Goal: Information Seeking & Learning: Learn about a topic

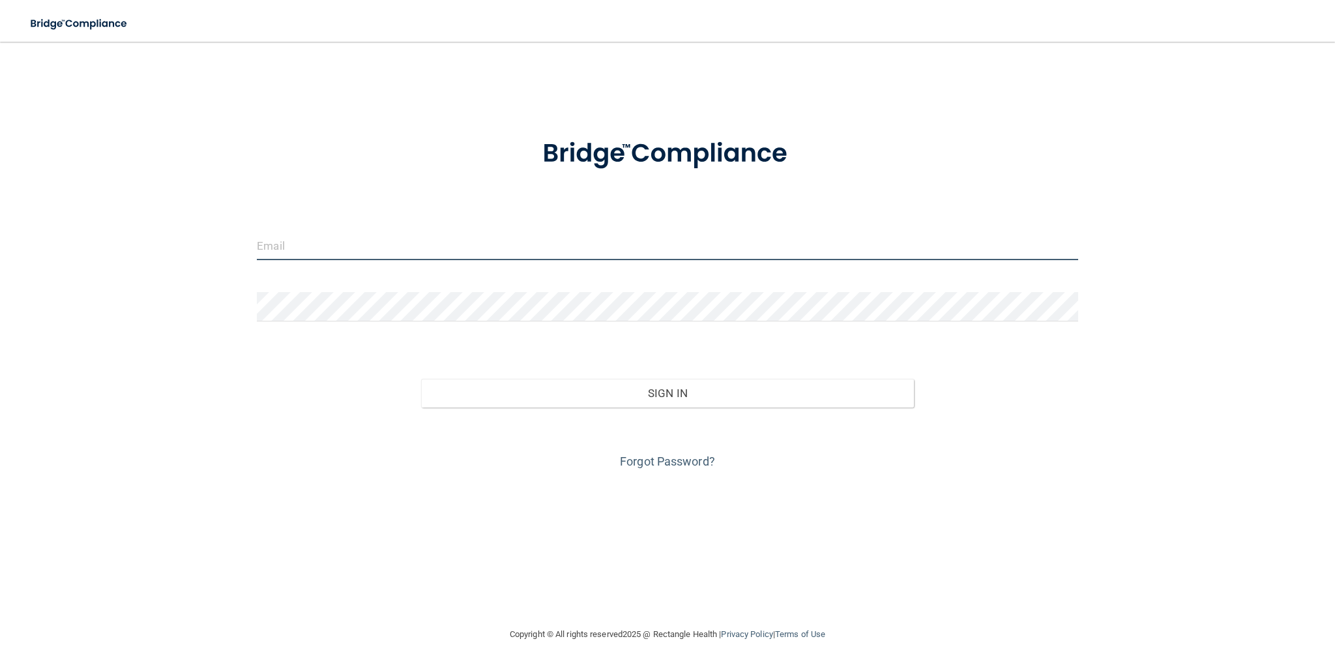
click at [406, 248] on input "email" at bounding box center [667, 245] width 821 height 29
type input "[EMAIL_ADDRESS][DOMAIN_NAME]"
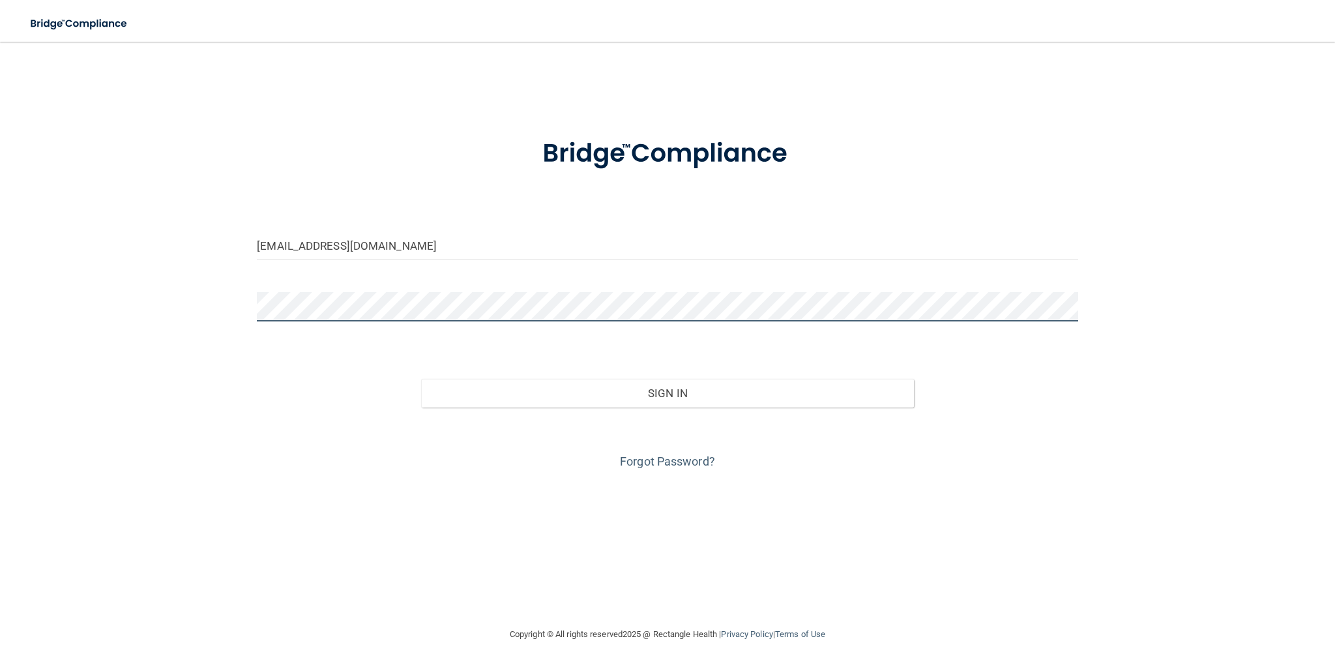
click at [421, 379] on button "Sign In" at bounding box center [667, 393] width 493 height 29
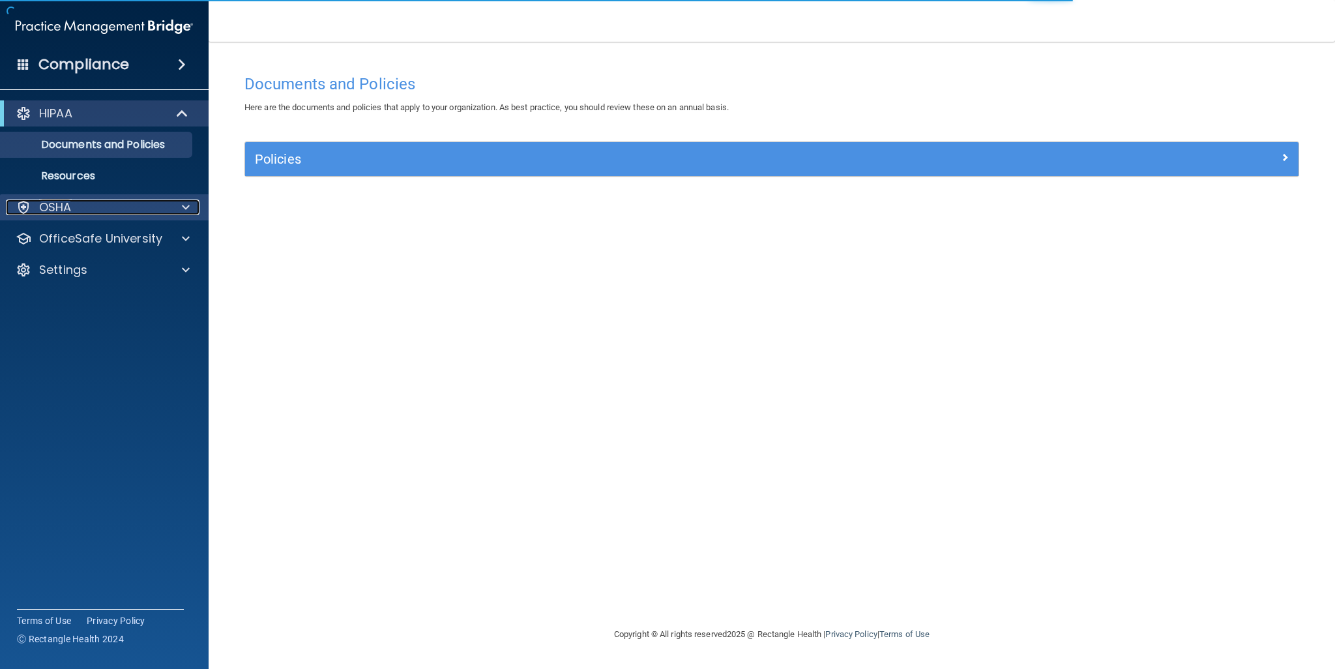
click at [110, 214] on div "OSHA" at bounding box center [87, 207] width 162 height 16
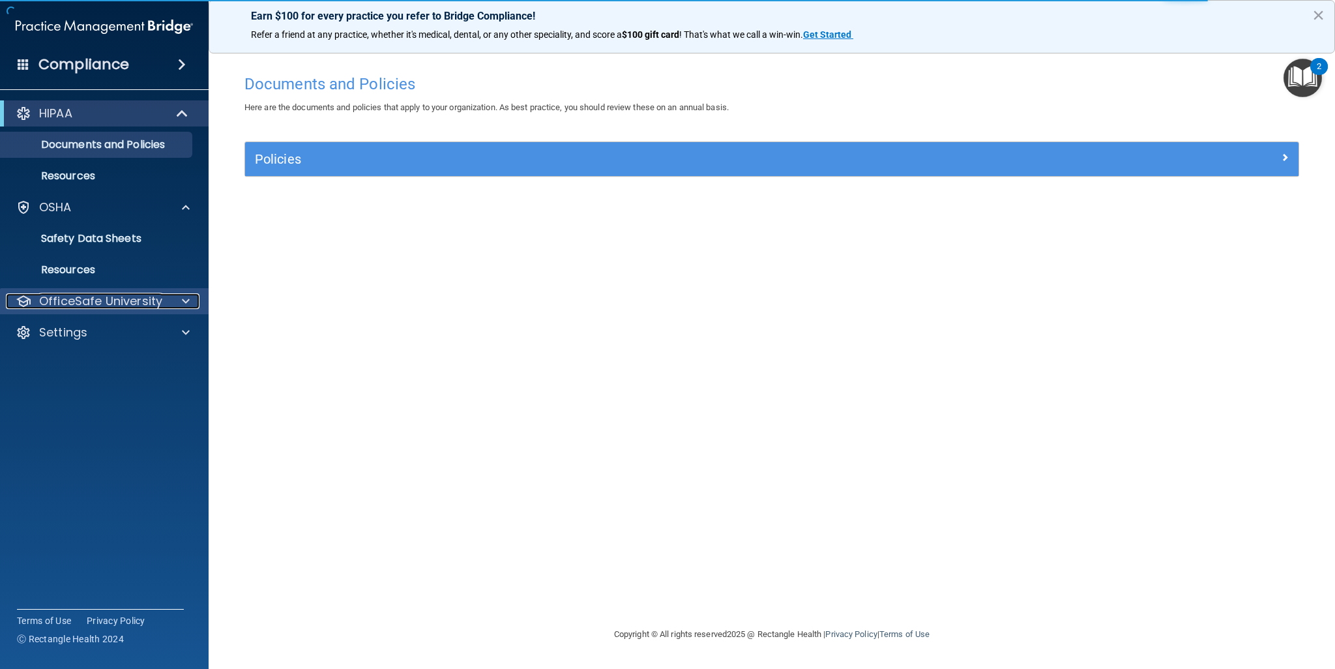
click at [151, 306] on p "OfficeSafe University" at bounding box center [100, 301] width 123 height 16
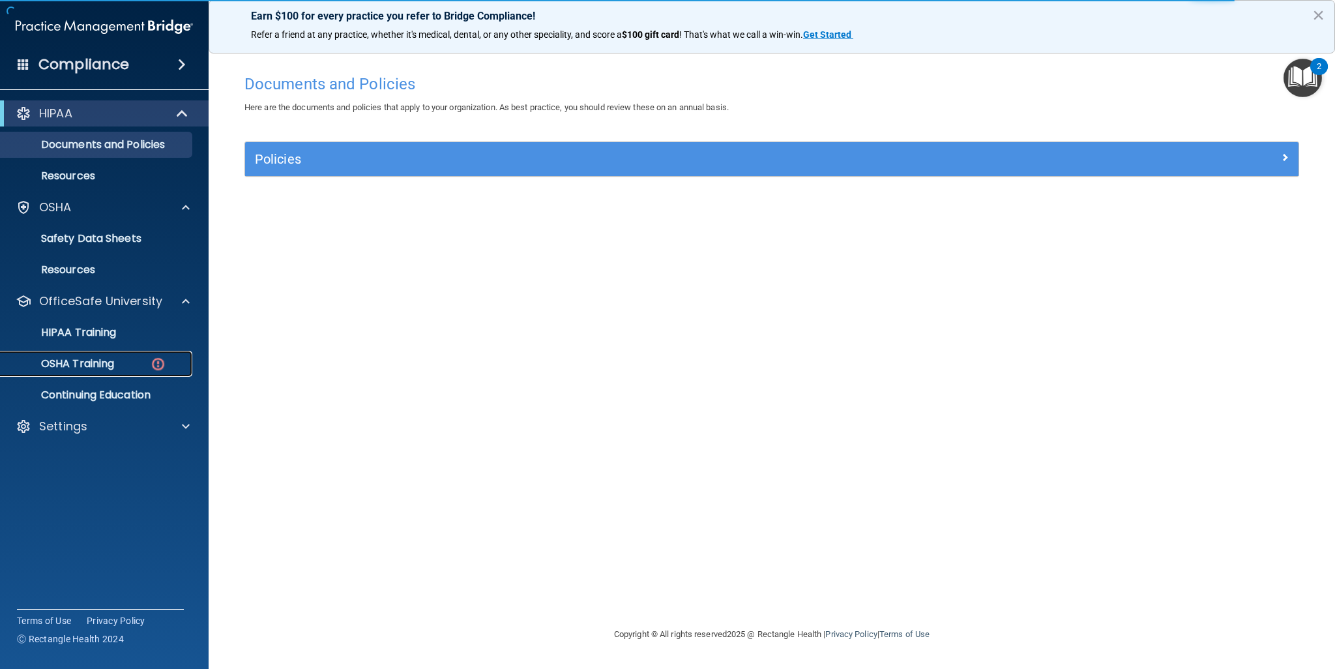
click at [112, 358] on p "OSHA Training" at bounding box center [61, 363] width 106 height 13
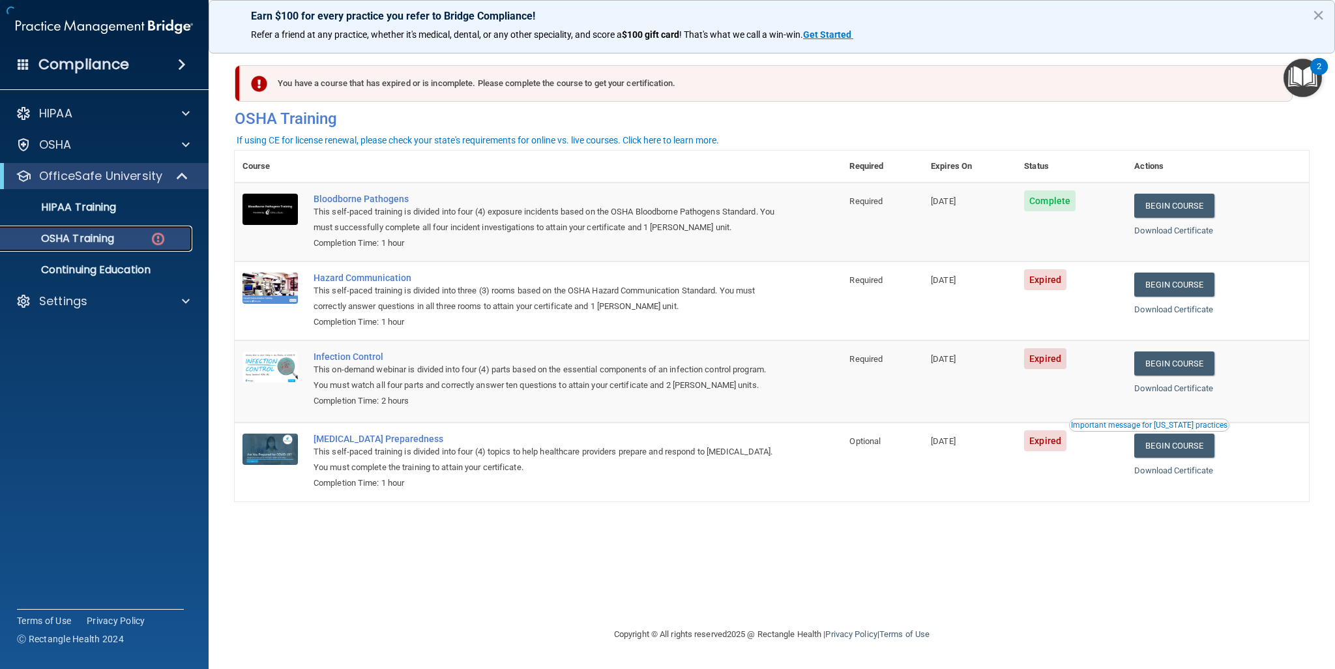
click at [134, 241] on div "OSHA Training" at bounding box center [97, 238] width 178 height 13
click at [1195, 280] on link "Begin Course" at bounding box center [1174, 284] width 80 height 24
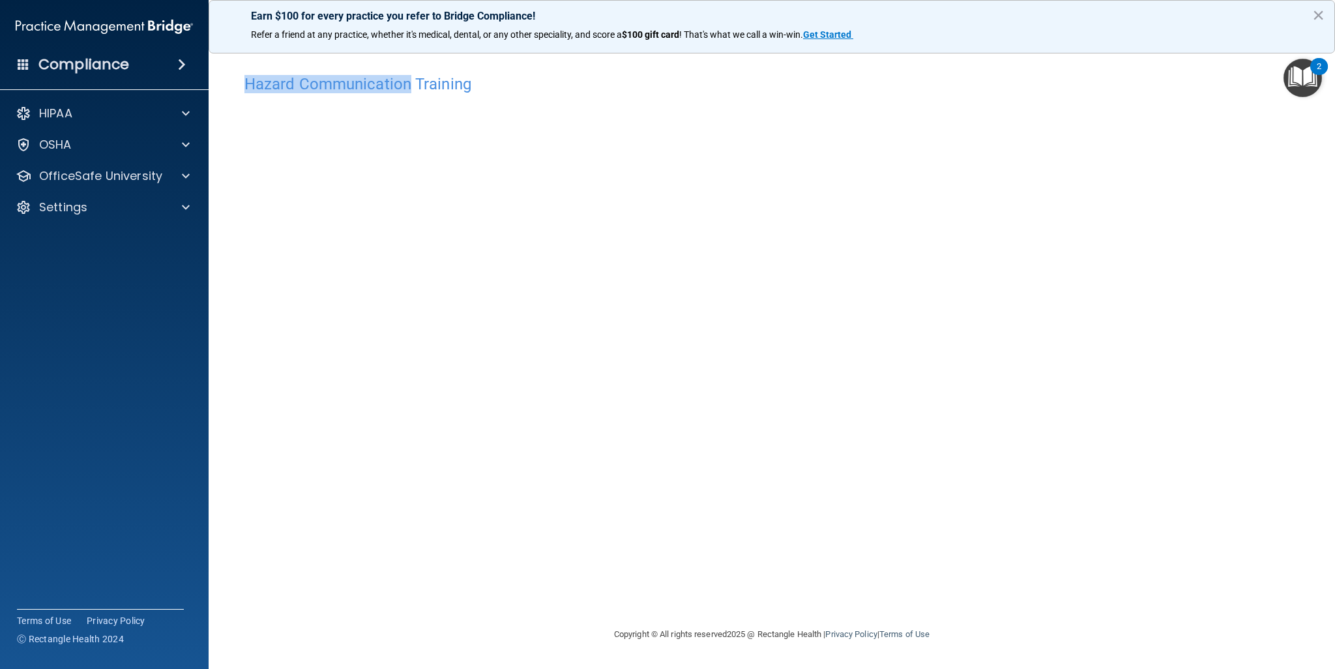
drag, startPoint x: 233, startPoint y: 86, endPoint x: 411, endPoint y: 97, distance: 178.3
click at [411, 97] on main "Hazard Communication Training This course doesn’t expire until [DATE]. Are you …" at bounding box center [772, 355] width 1126 height 627
click at [110, 178] on p "OfficeSafe University" at bounding box center [100, 176] width 123 height 16
click at [142, 248] on link "OSHA Training" at bounding box center [89, 239] width 205 height 26
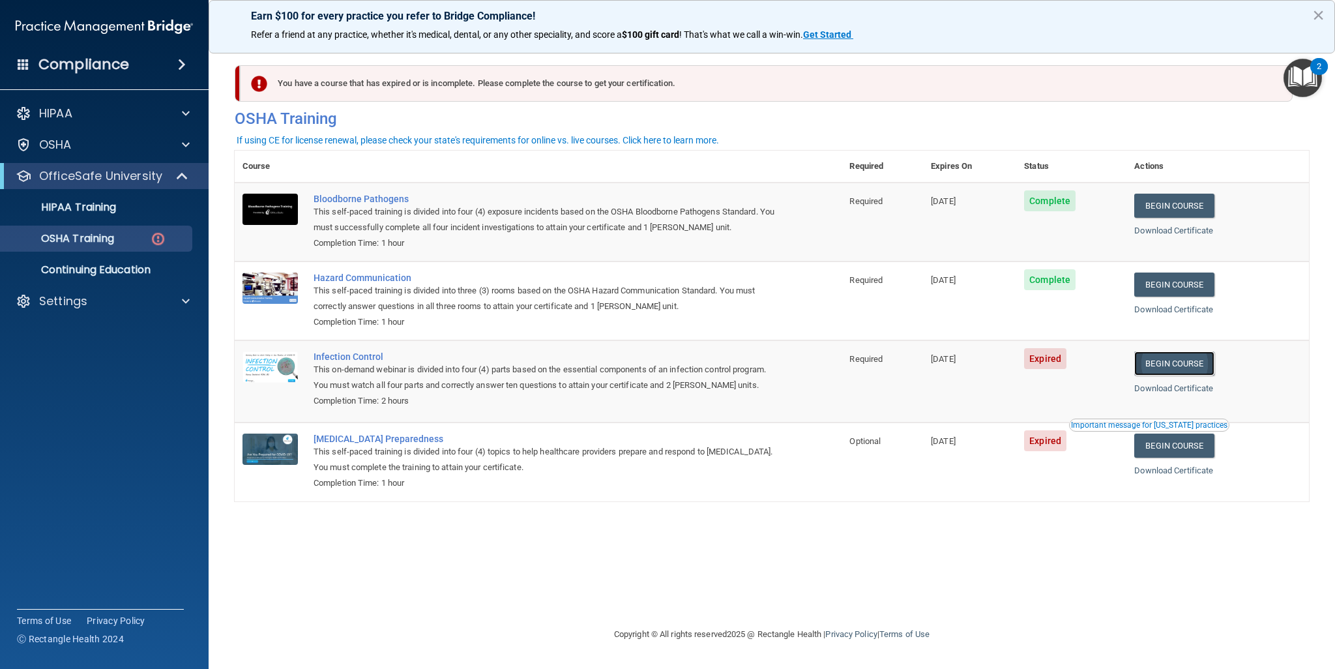
click at [1189, 370] on link "Begin Course" at bounding box center [1174, 363] width 80 height 24
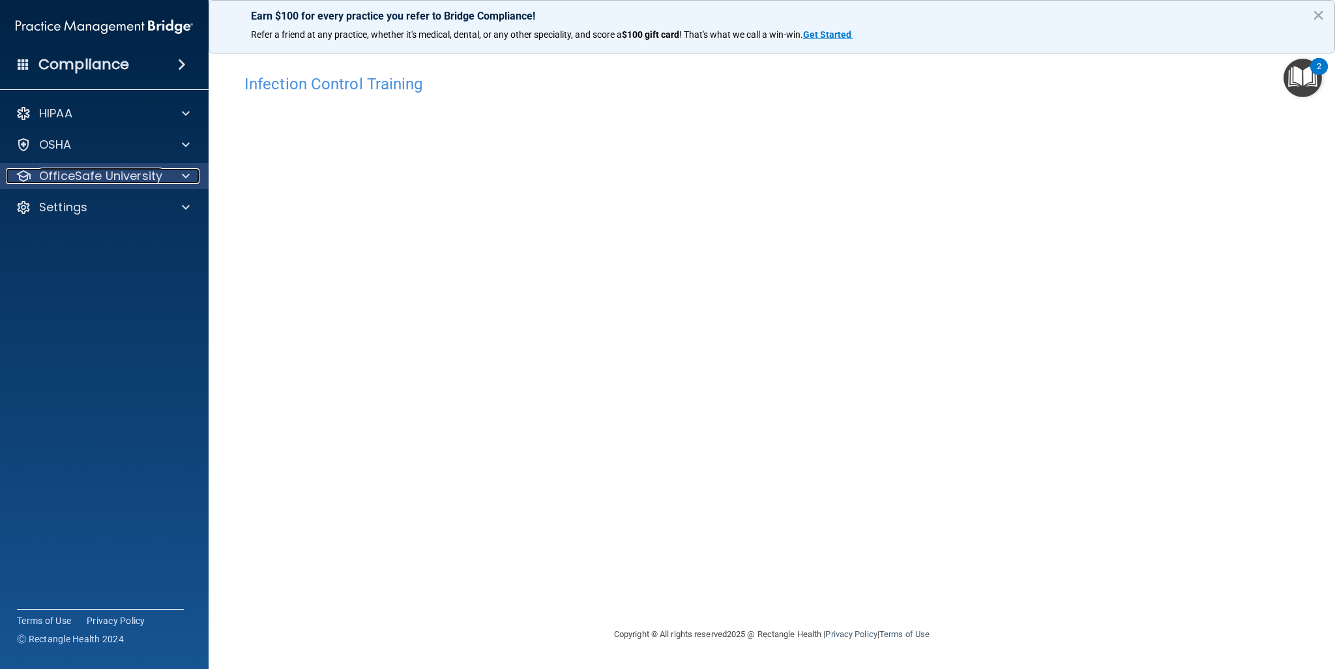
click at [166, 178] on div "OfficeSafe University" at bounding box center [87, 176] width 162 height 16
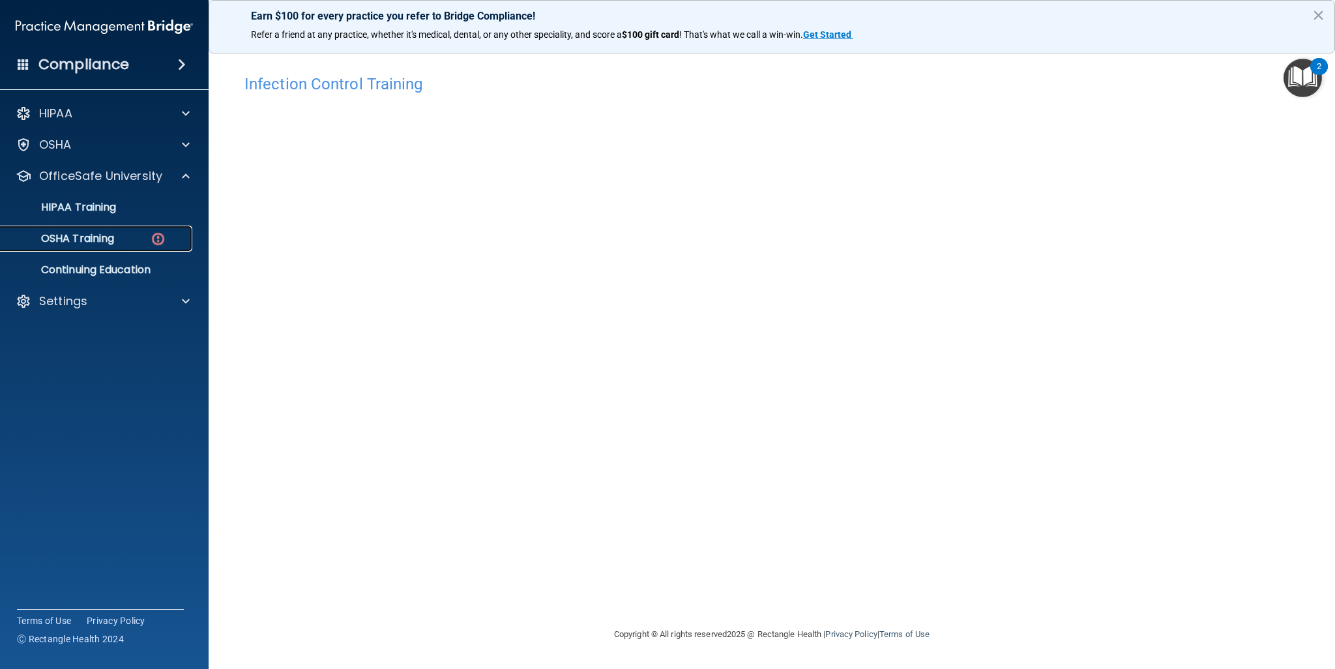
click at [117, 247] on link "OSHA Training" at bounding box center [89, 239] width 205 height 26
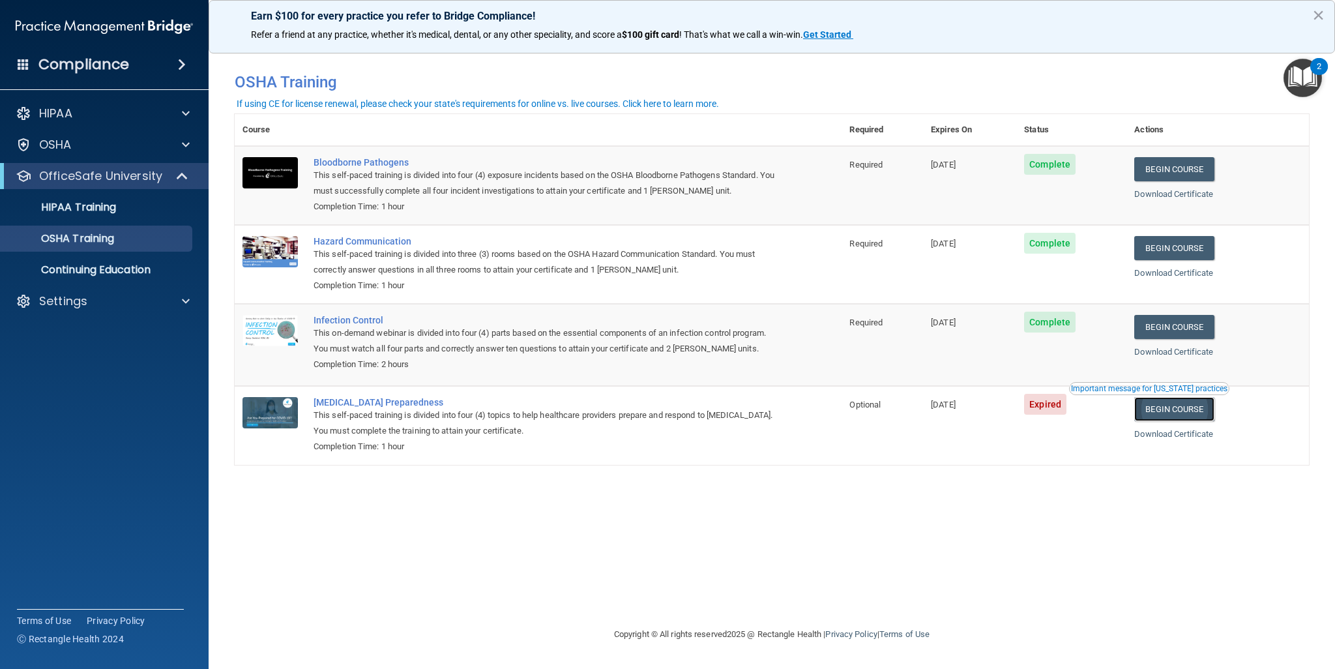
click at [1205, 411] on link "Begin Course" at bounding box center [1174, 409] width 80 height 24
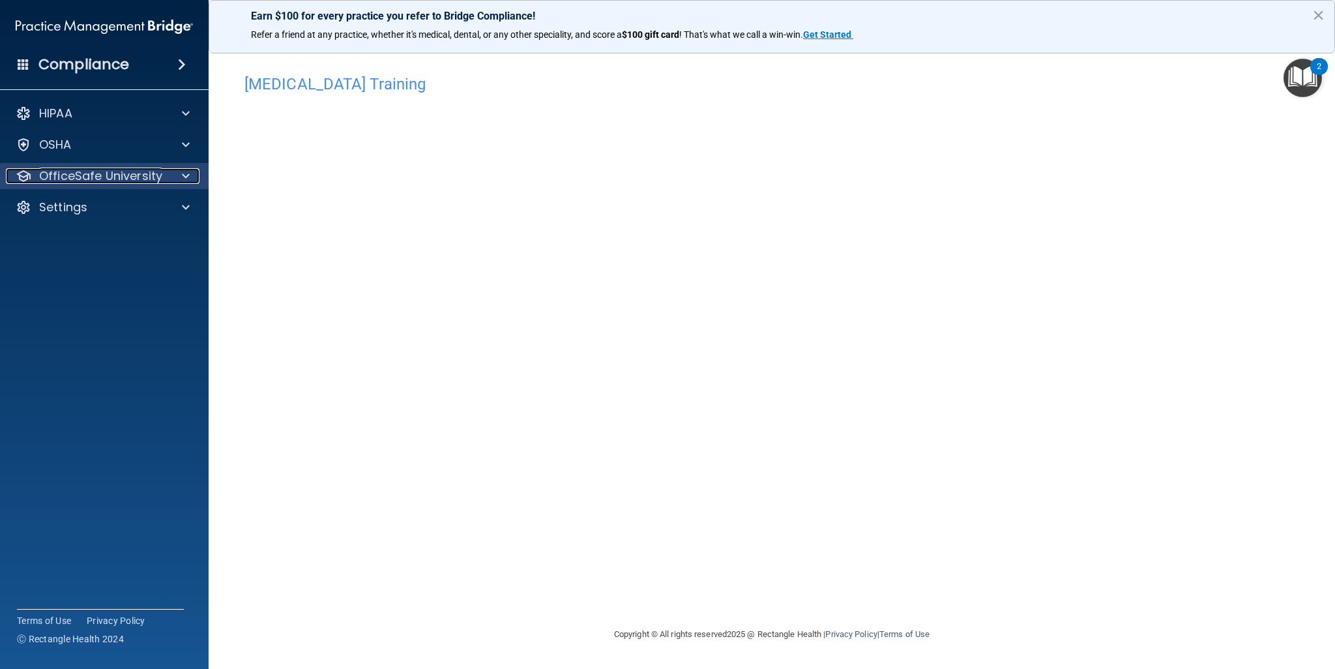
click at [121, 176] on p "OfficeSafe University" at bounding box center [100, 176] width 123 height 16
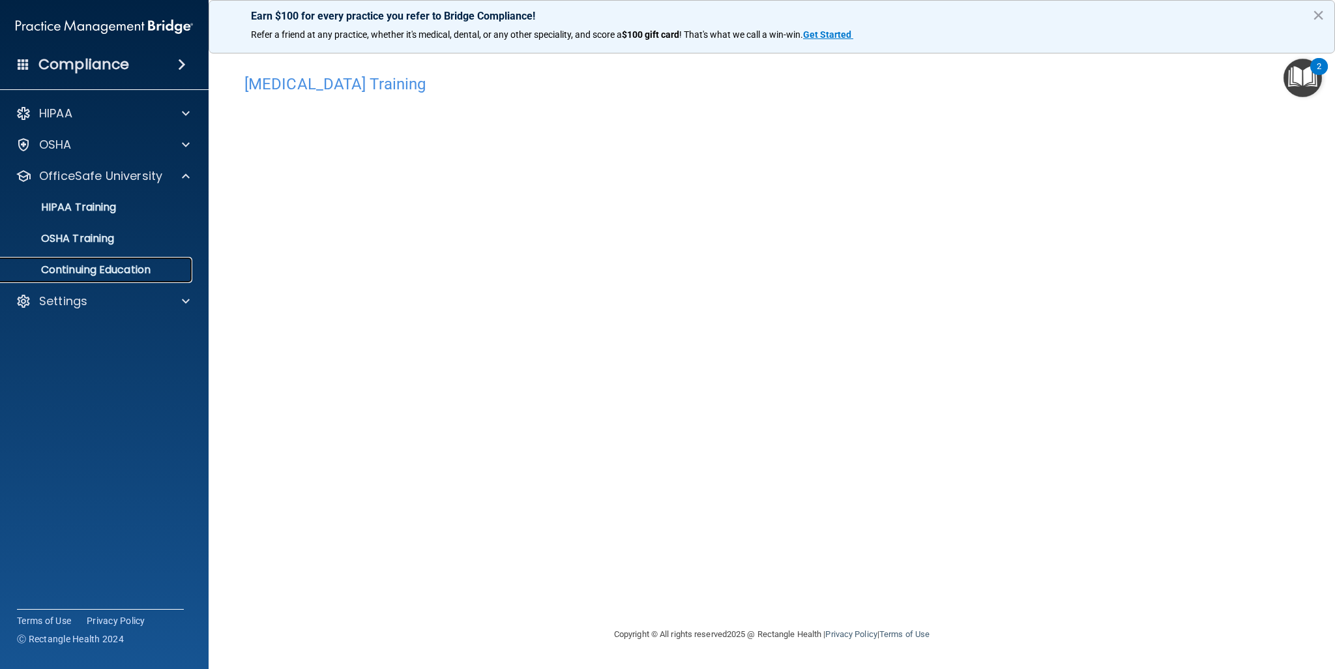
click at [104, 273] on p "Continuing Education" at bounding box center [97, 269] width 178 height 13
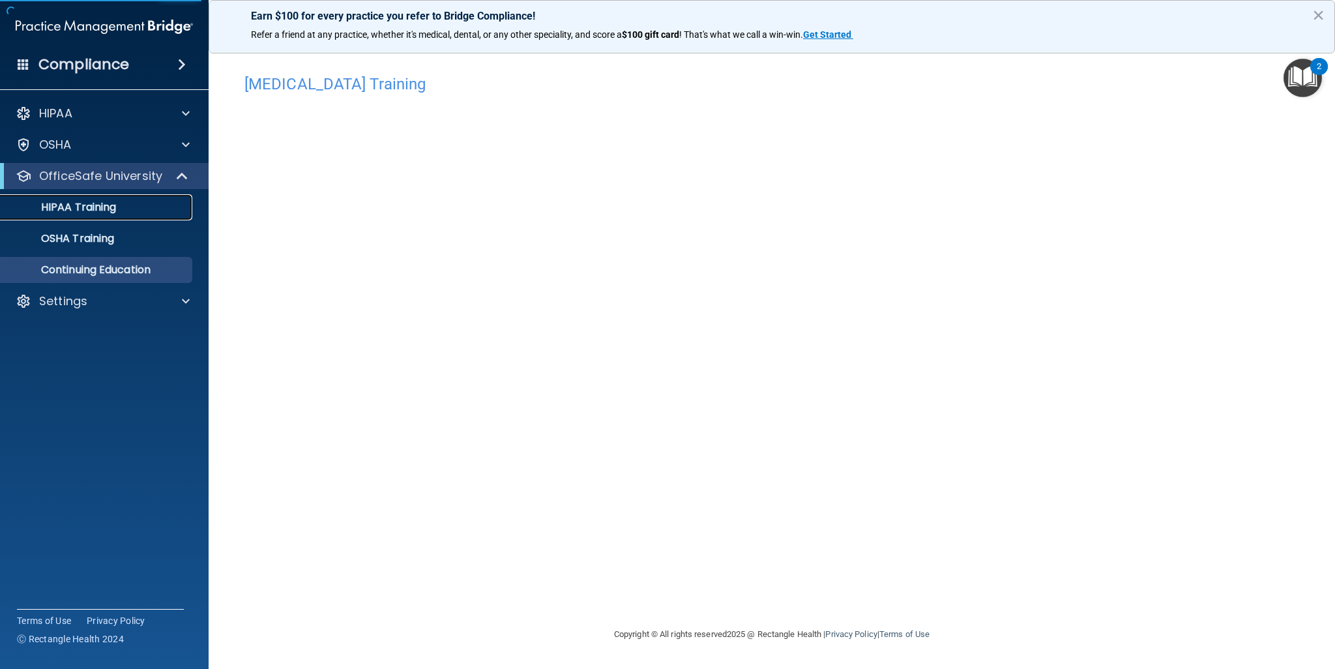
click at [79, 216] on link "HIPAA Training" at bounding box center [89, 207] width 205 height 26
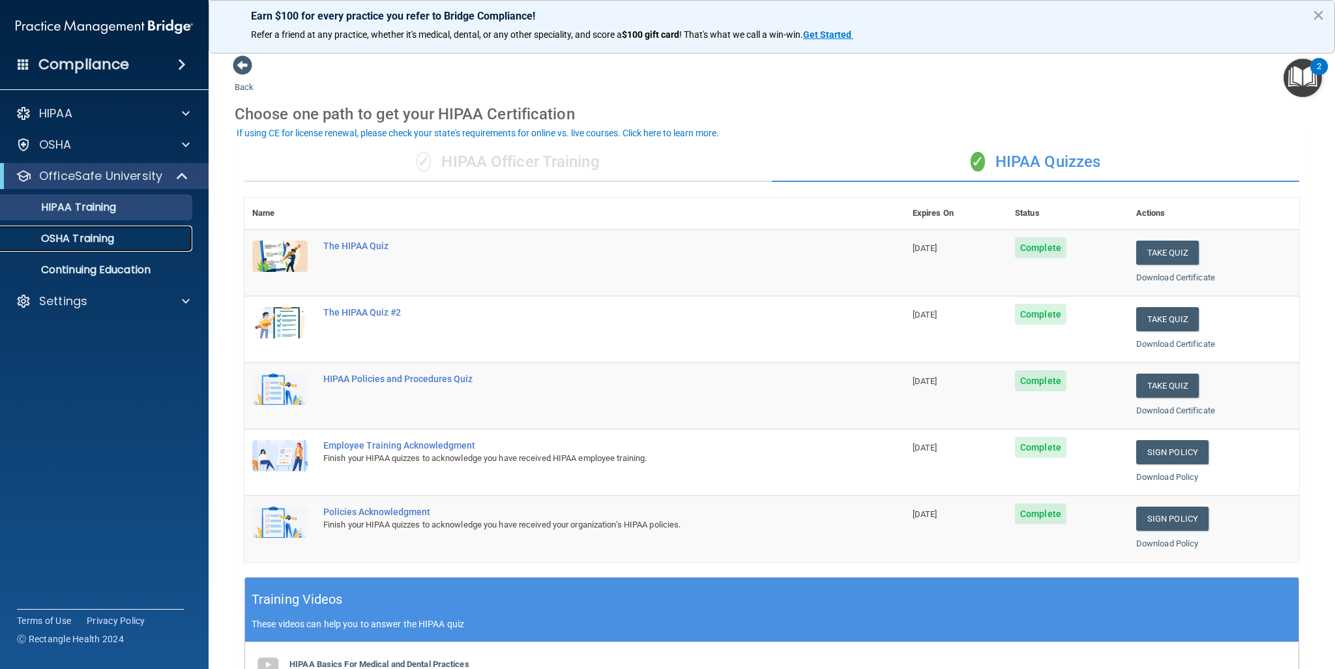
click at [123, 242] on div "OSHA Training" at bounding box center [97, 238] width 178 height 13
